Goal: Browse casually: Explore the website without a specific task or goal

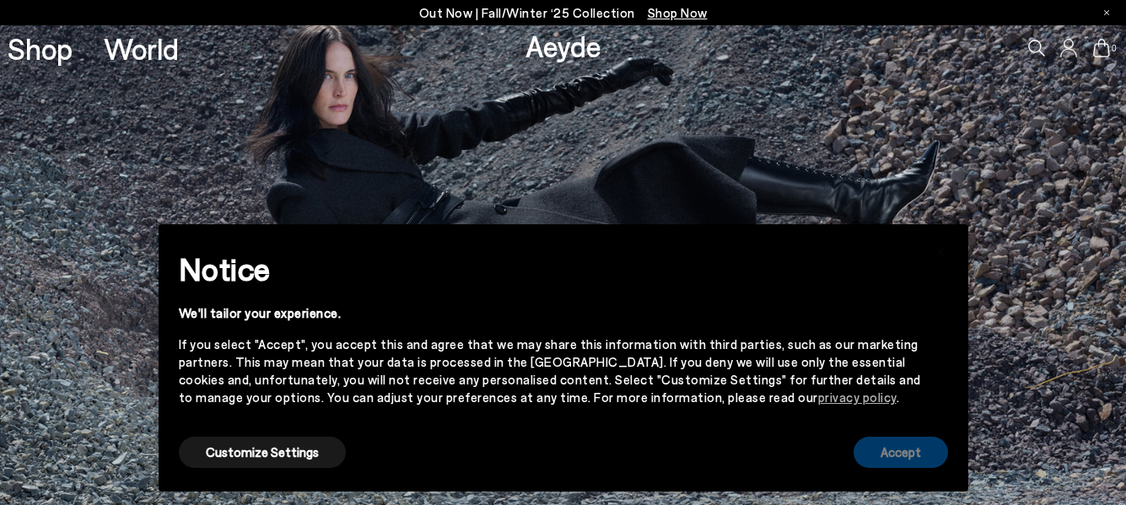
click at [902, 455] on button "Accept" at bounding box center [901, 452] width 94 height 31
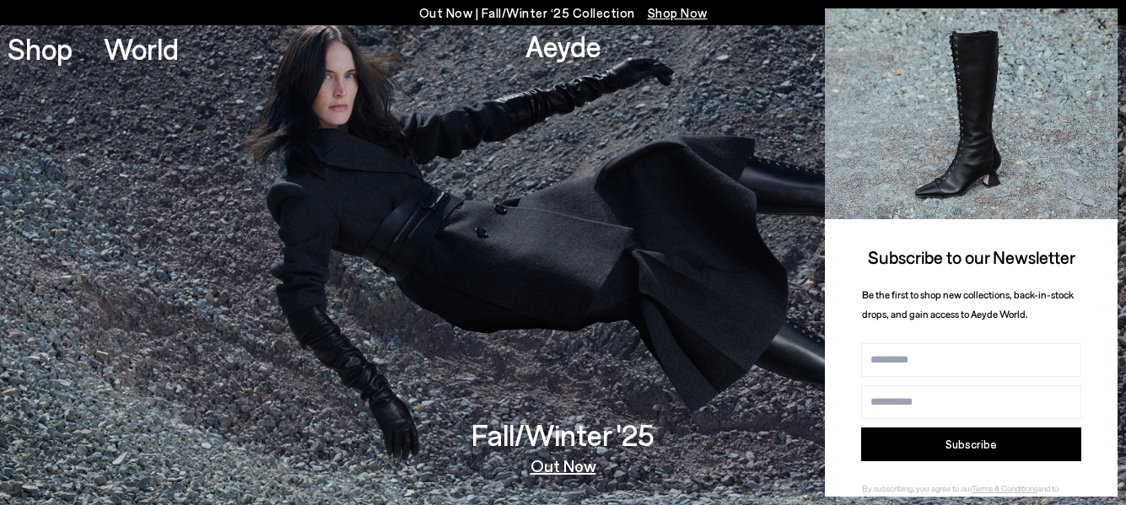
click at [1099, 21] on icon at bounding box center [1101, 24] width 8 height 8
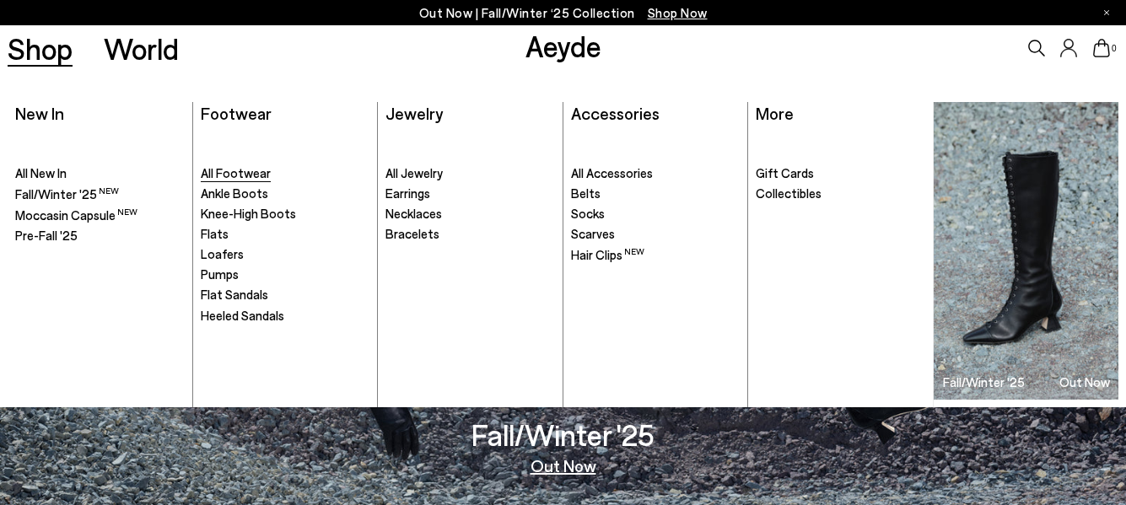
click at [233, 172] on span "All Footwear" at bounding box center [236, 172] width 70 height 15
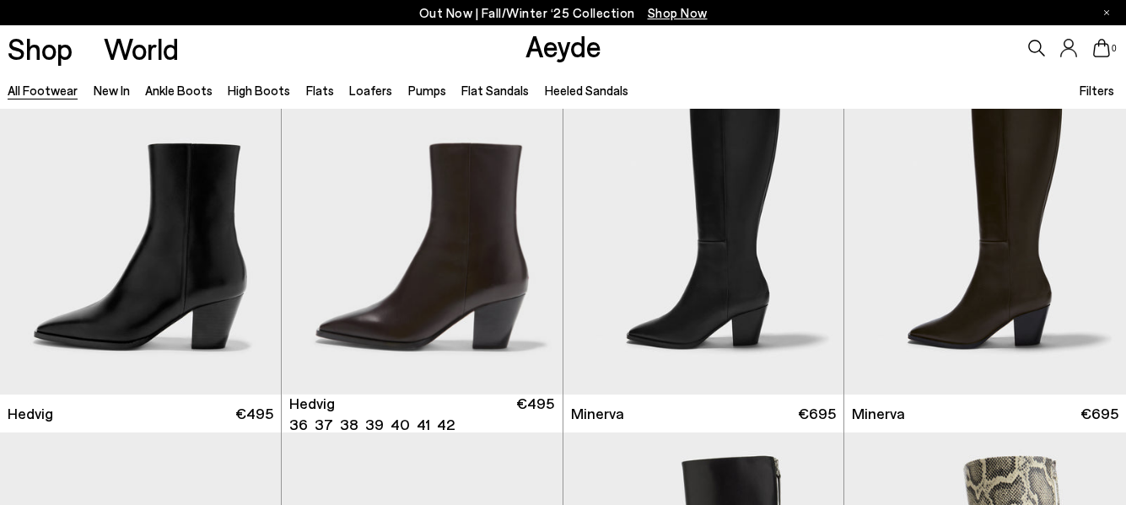
scroll to position [1295, 0]
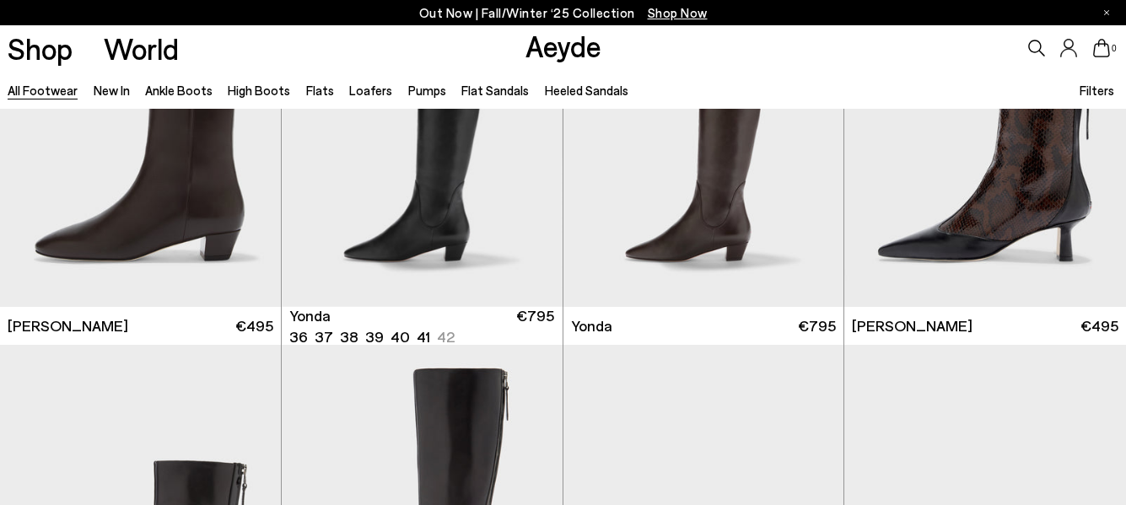
scroll to position [3721, 0]
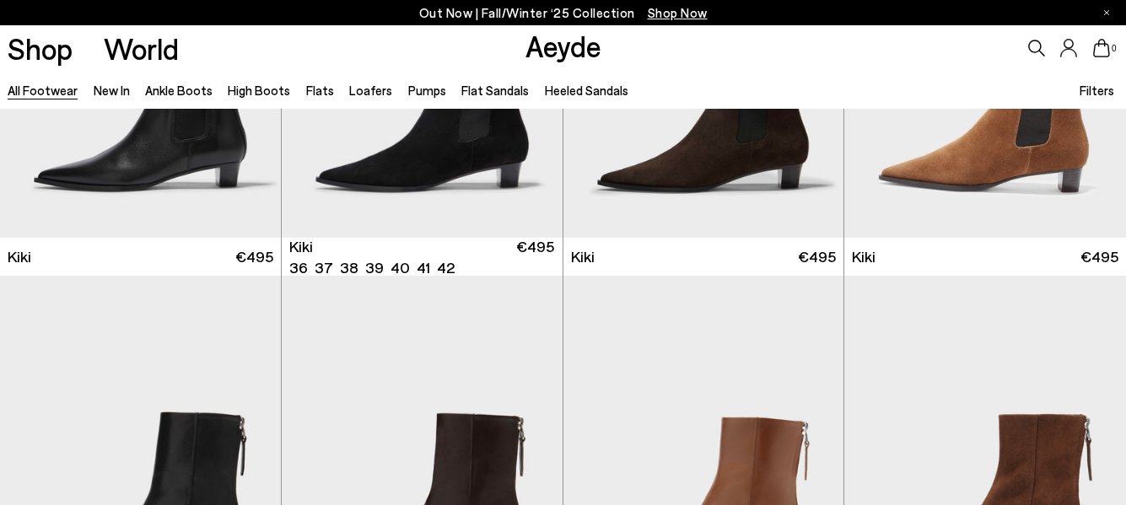
scroll to position [6192, 0]
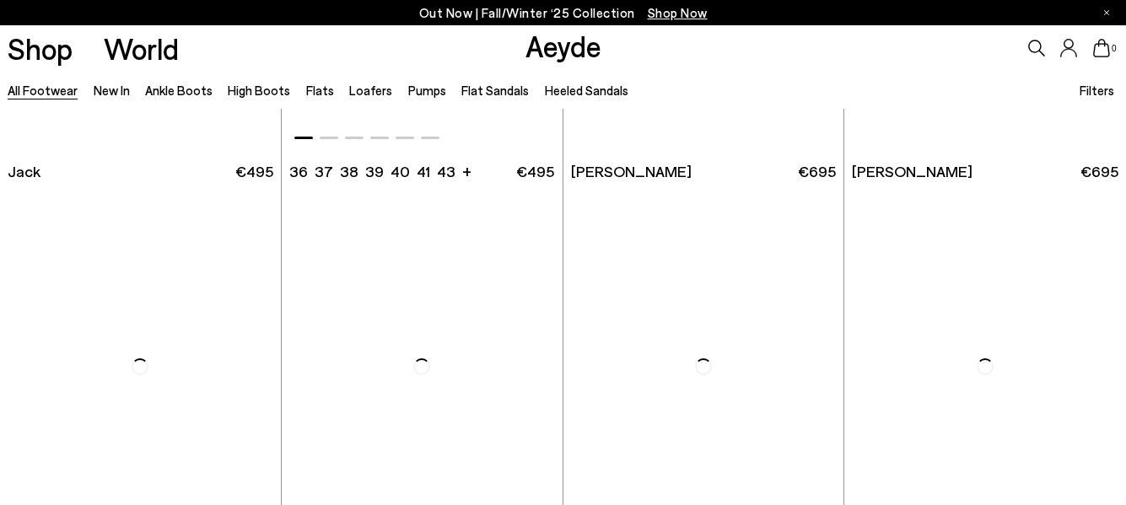
scroll to position [10126, 0]
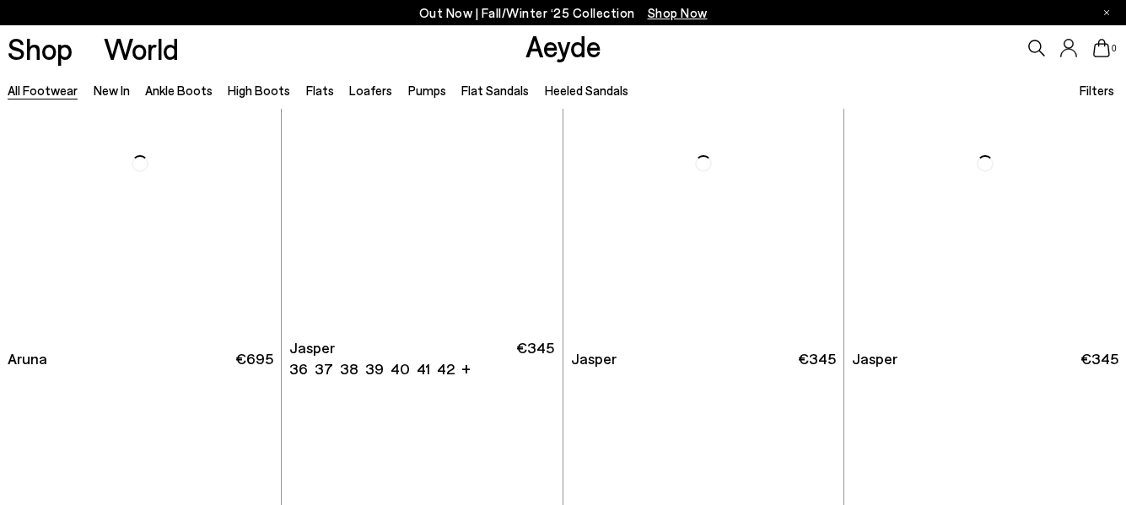
scroll to position [12820, 0]
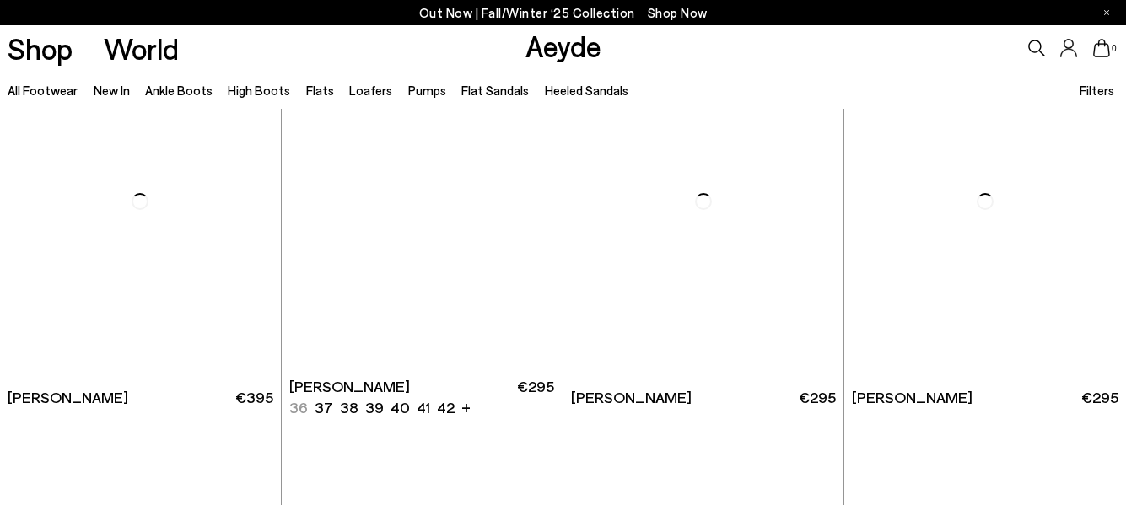
scroll to position [14629, 0]
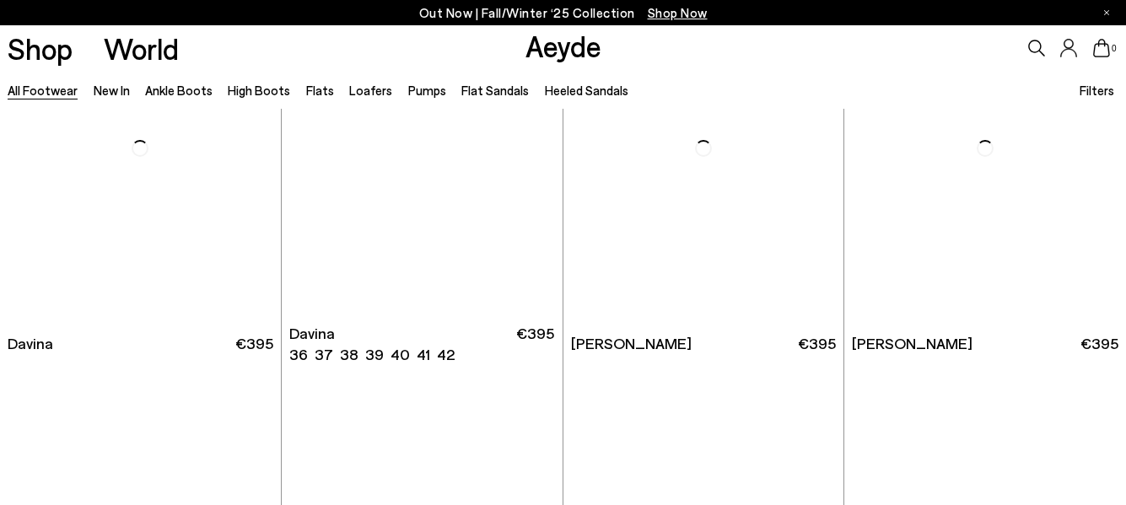
scroll to position [17411, 0]
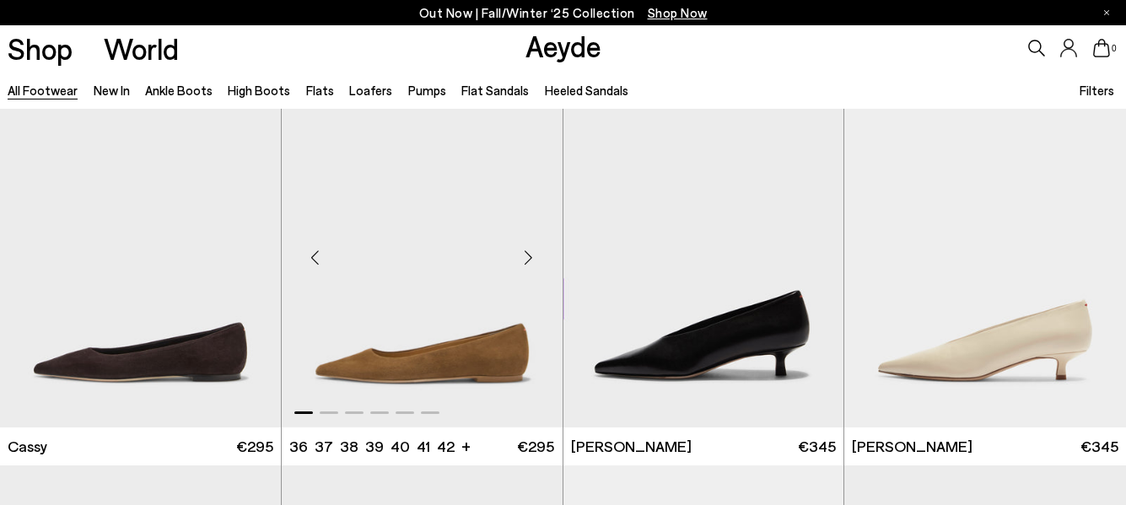
scroll to position [18882, 0]
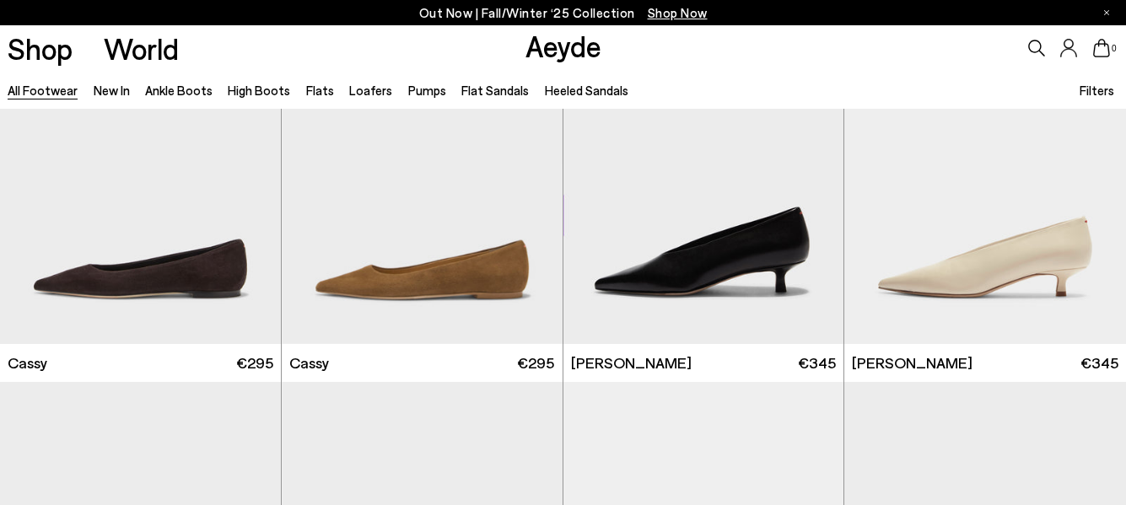
scroll to position [20088, 0]
